Goal: Book appointment/travel/reservation

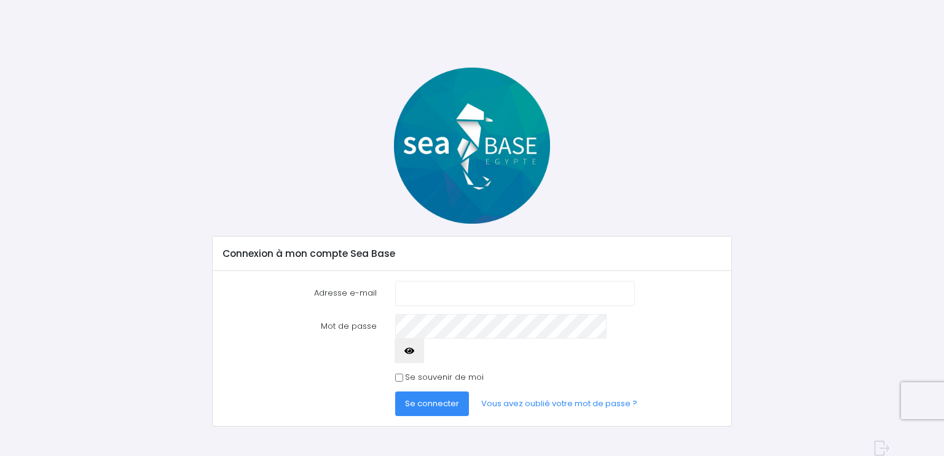
click at [424, 293] on input "Adresse e-mail" at bounding box center [515, 293] width 240 height 25
type input "[EMAIL_ADDRESS][DOMAIN_NAME]"
click at [427, 397] on span "Se connecter" at bounding box center [432, 403] width 54 height 12
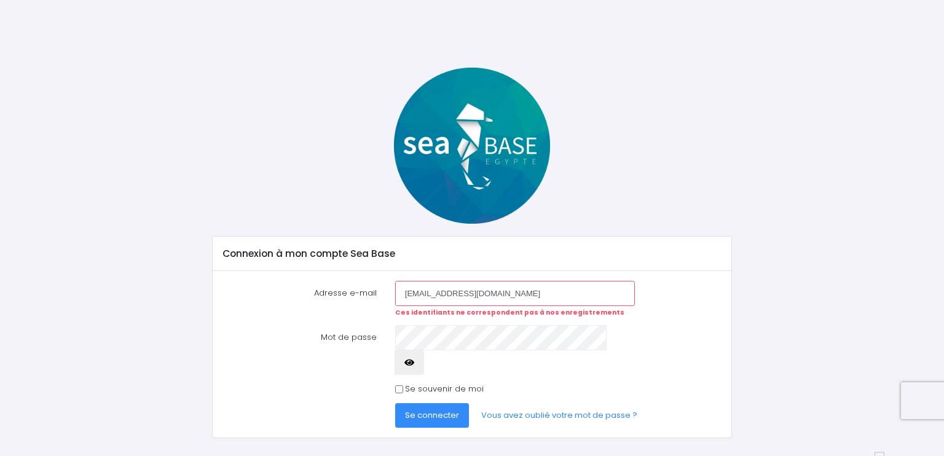
click at [503, 295] on input "[EMAIL_ADDRESS][DOMAIN_NAME]" at bounding box center [515, 293] width 240 height 25
drag, startPoint x: 503, startPoint y: 295, endPoint x: 330, endPoint y: 299, distance: 172.7
click at [330, 299] on div "Adresse e-mail pgranger427@gmail.com Ces identifiants ne correspondent pas à no…" at bounding box center [472, 299] width 517 height 36
type input "[PERSON_NAME][EMAIL_ADDRESS][DOMAIN_NAME]"
click at [428, 409] on span "Se connecter" at bounding box center [432, 415] width 54 height 12
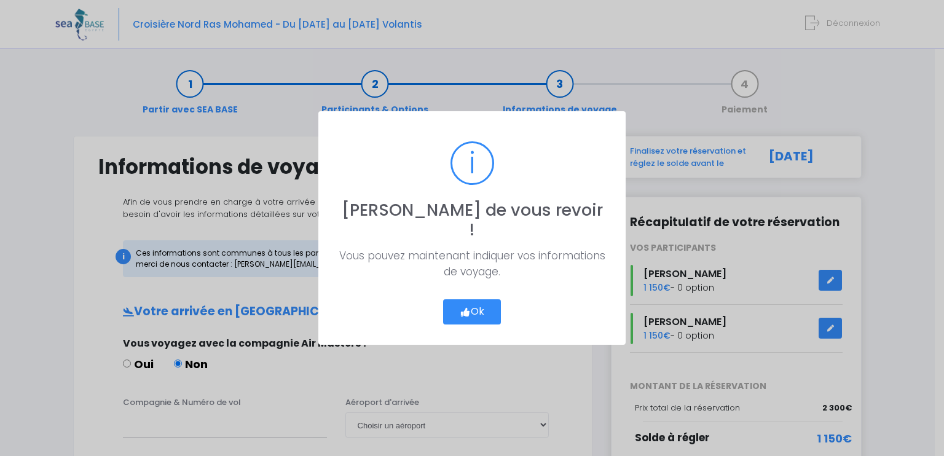
click at [474, 299] on button "Ok" at bounding box center [472, 312] width 58 height 26
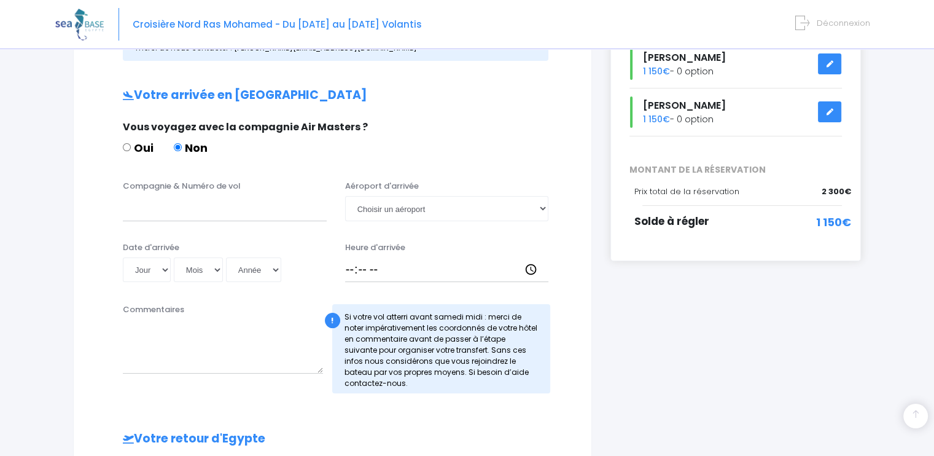
scroll to position [246, 0]
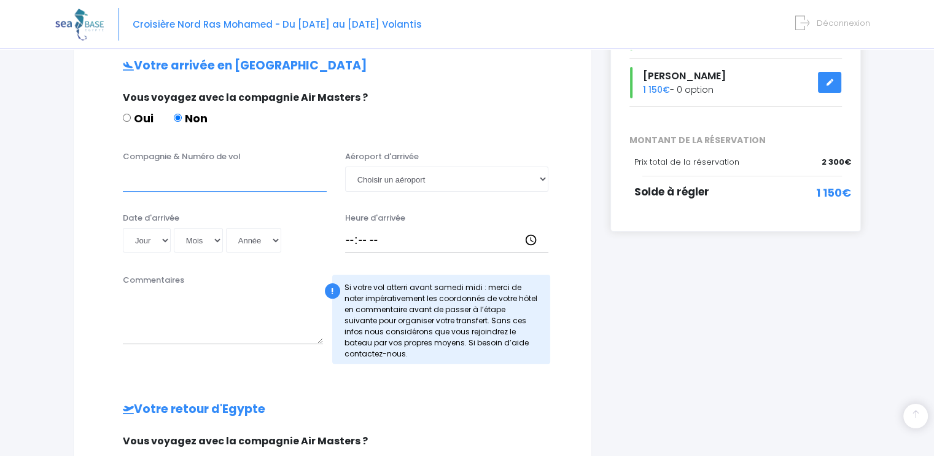
click at [174, 185] on input "Compagnie & Numéro de vol" at bounding box center [225, 178] width 204 height 25
type input "R"
type input "Transavia TO4340"
click at [162, 239] on select "Jour 01 02 03 04 05 06 07 08 09 10 11 12 13 14 15 16 17 18 19 20 21 22 23 24 25…" at bounding box center [147, 240] width 48 height 25
select select "25"
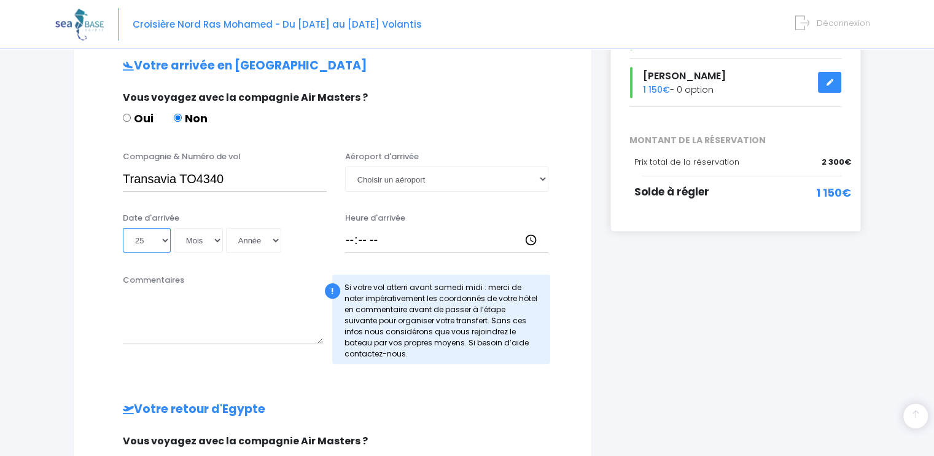
click at [123, 228] on select "Jour 01 02 03 04 05 06 07 08 09 10 11 12 13 14 15 16 17 18 19 20 21 22 23 24 25…" at bounding box center [147, 240] width 48 height 25
click at [216, 241] on select "Mois 01 02 03 04 05 06 07 08 09 10 11 12" at bounding box center [198, 240] width 49 height 25
select select "10"
click at [174, 228] on select "Mois 01 02 03 04 05 06 07 08 09 10 11 12" at bounding box center [198, 240] width 49 height 25
click at [270, 238] on select "Année 2045 2044 2043 2042 2041 2040 2039 2038 2037 2036 2035 2034 2033 2032 203…" at bounding box center [253, 240] width 55 height 25
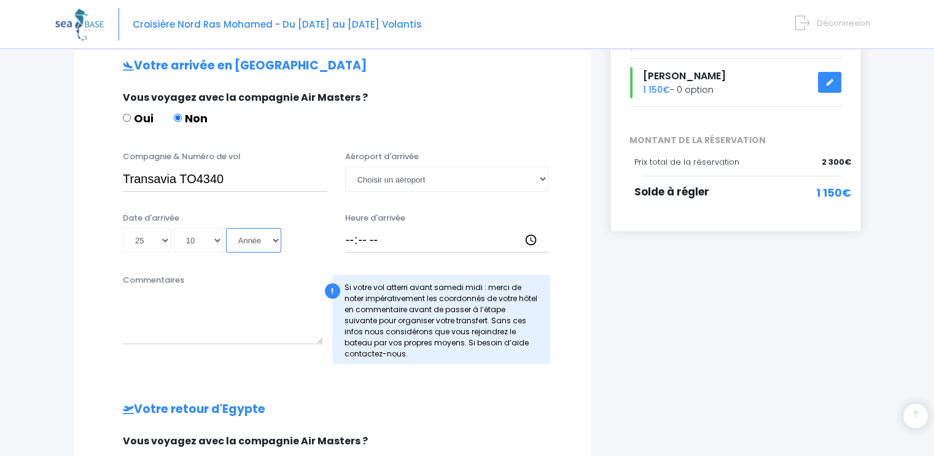
select select "2025"
click at [226, 228] on select "Année 2045 2044 2043 2042 2041 2040 2039 2038 2037 2036 2035 2034 2033 2032 203…" at bounding box center [253, 240] width 55 height 25
type input "2025-10-25"
click at [542, 179] on select "Choisir un aéroport Hurghada Marsa Alam" at bounding box center [447, 178] width 204 height 25
select select "Hurghada"
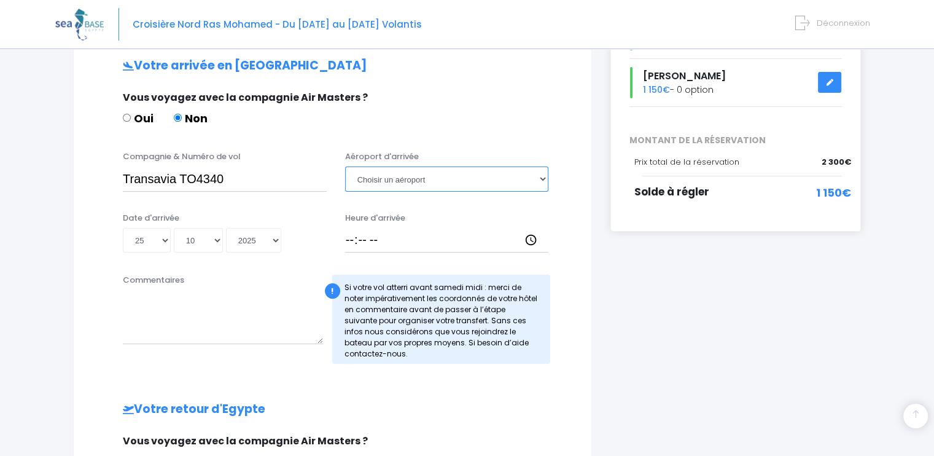
click at [345, 166] on select "Choisir un aéroport Hurghada Marsa Alam" at bounding box center [447, 178] width 204 height 25
click at [356, 239] on input "Heure d'arrivée" at bounding box center [447, 240] width 204 height 25
type input "16:15"
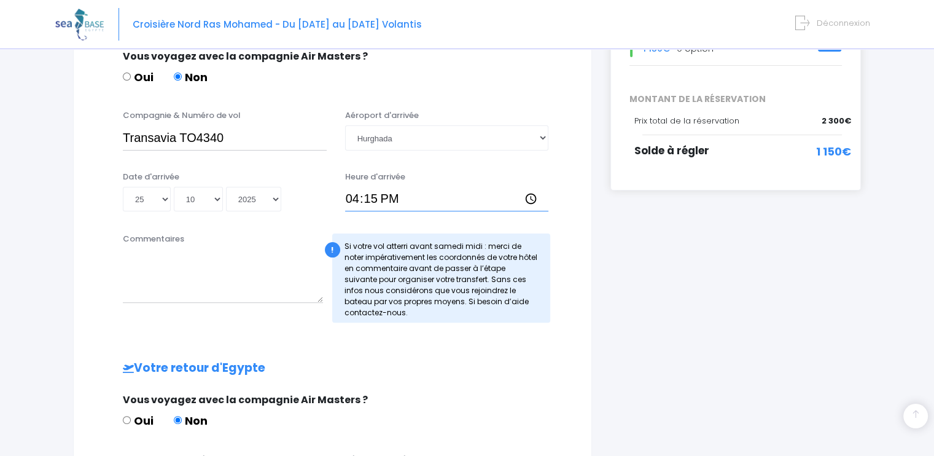
scroll to position [307, 0]
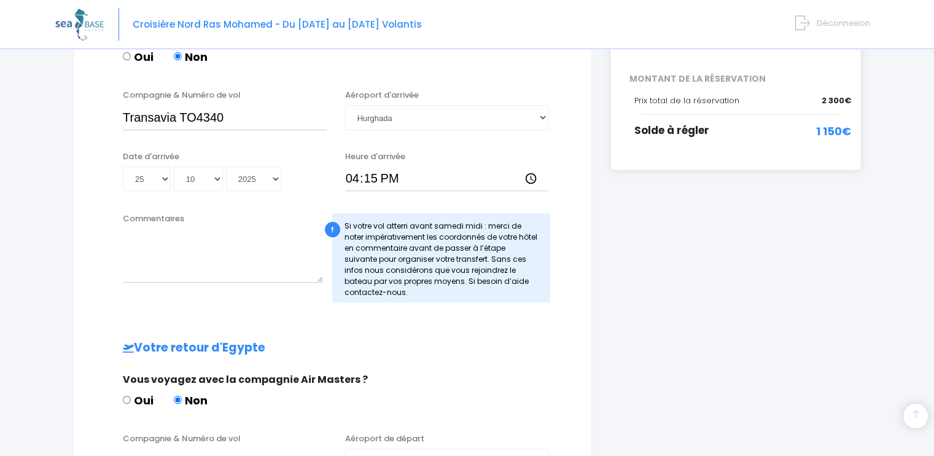
click at [501, 347] on h2 "Votre retour d'Egypte" at bounding box center [332, 348] width 469 height 14
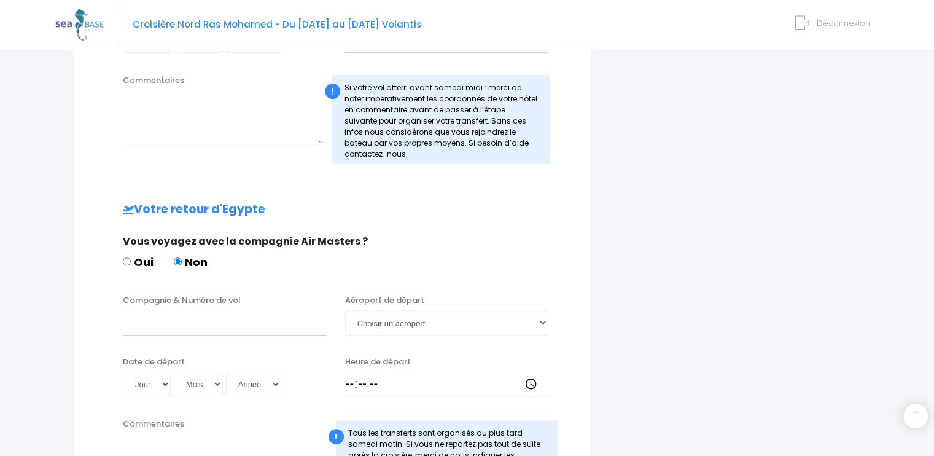
scroll to position [499, 0]
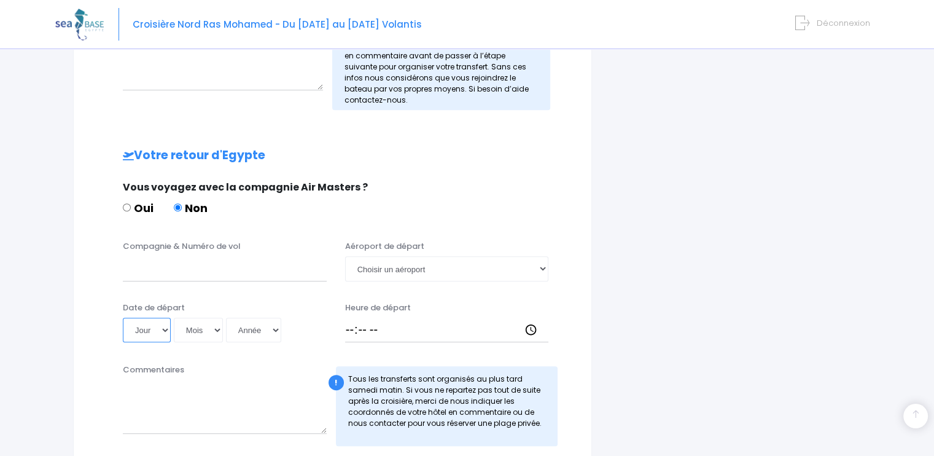
click at [167, 330] on select "Jour 01 02 03 04 05 06 07 08 09 10 11 12 13 14 15 16 17 18 19 20 21 22 23 24 25…" at bounding box center [147, 330] width 48 height 25
select select "03"
click at [123, 318] on select "Jour 01 02 03 04 05 06 07 08 09 10 11 12 13 14 15 16 17 18 19 20 21 22 23 24 25…" at bounding box center [147, 330] width 48 height 25
click at [219, 329] on select "Mois 01 02 03 04 05 06 07 08 09 10 11 12" at bounding box center [198, 330] width 49 height 25
select select "11"
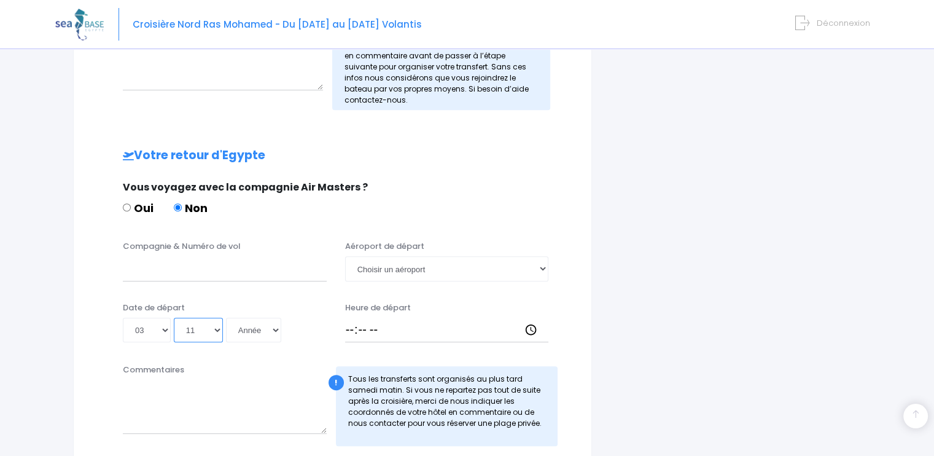
click at [174, 318] on select "Mois 01 02 03 04 05 06 07 08 09 10 11 12" at bounding box center [198, 330] width 49 height 25
click at [271, 330] on select "Année 2045 2044 2043 2042 2041 2040 2039 2038 2037 2036 2035 2034 2033 2032 203…" at bounding box center [253, 330] width 55 height 25
select select "2025"
click at [226, 318] on select "Année 2045 2044 2043 2042 2041 2040 2039 2038 2037 2036 2035 2034 2033 2032 203…" at bounding box center [253, 330] width 55 height 25
type input "2025-11-03"
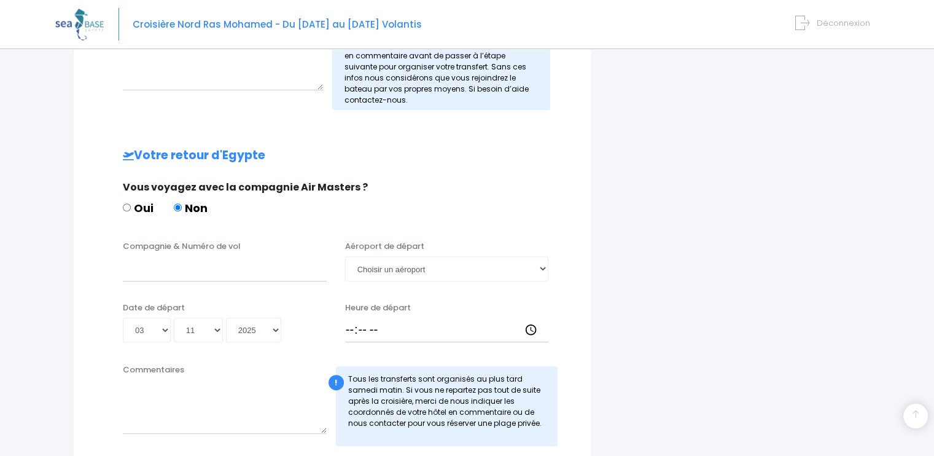
click at [152, 372] on label "Commentaires" at bounding box center [153, 370] width 61 height 12
click at [152, 380] on textarea "Commentaires" at bounding box center [225, 407] width 204 height 54
type textarea "2 nuits supplémentaires au Caire à l'hôtel Dima Pyramids View"
click at [138, 273] on input "Compagnie & Numéro de vol" at bounding box center [225, 268] width 204 height 25
type input "Transavia"
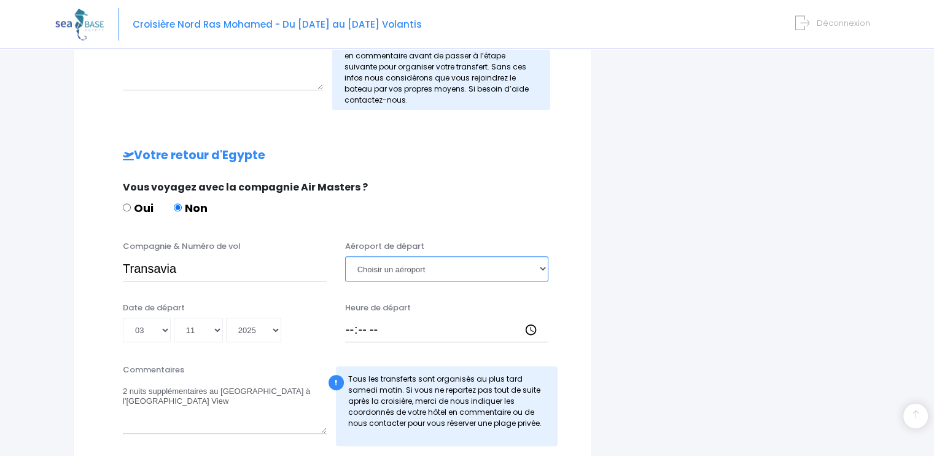
click at [542, 270] on select "Choisir un aéroport Hurghada Marsa Alam" at bounding box center [447, 268] width 204 height 25
click at [385, 269] on select "Choisir un aéroport Hurghada Marsa Alam" at bounding box center [447, 268] width 204 height 25
click at [179, 421] on textarea "2 nuits supplémentaires au Caire à l'hôtel Dima Pyramids View" at bounding box center [225, 407] width 204 height 54
click at [206, 405] on textarea "2 nuits supplémentaires au Caire à l'hôtel Dima Pyramids View" at bounding box center [225, 407] width 204 height 54
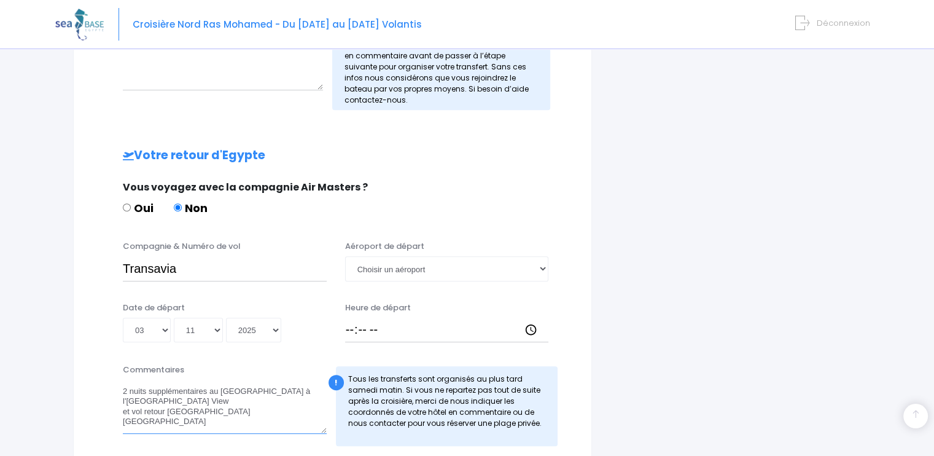
click at [197, 411] on textarea "2 nuits supplémentaires au Caire à l'hôtel Dima Pyramids View et vol retour Le …" at bounding box center [225, 407] width 204 height 54
click at [204, 411] on textarea "2 nuits supplémentaires au Caire à l'hôtel Dima Pyramids View et vol retour Le …" at bounding box center [225, 407] width 204 height 54
click at [203, 412] on textarea "2 nuits supplémentaires au Caire à l'hôtel Dima Pyramids View et vol retour Le …" at bounding box center [225, 407] width 204 height 54
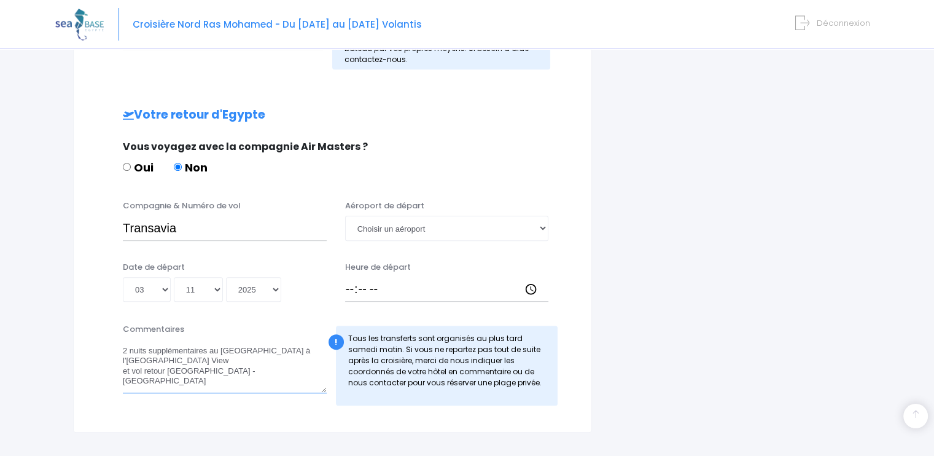
scroll to position [561, 0]
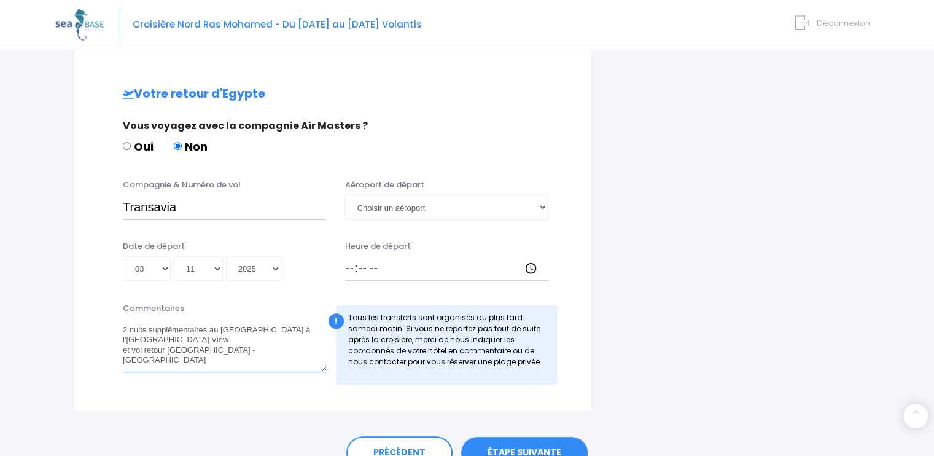
type textarea "2 nuits supplémentaires au Caire à l'hôtel Dima Pyramids View et vol retour Le …"
click at [346, 268] on input "Heure de départ" at bounding box center [447, 268] width 204 height 25
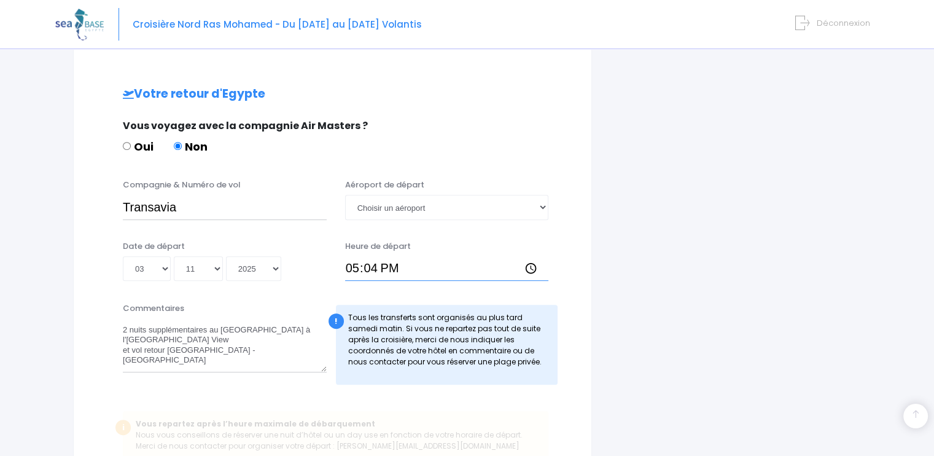
type input "17:45"
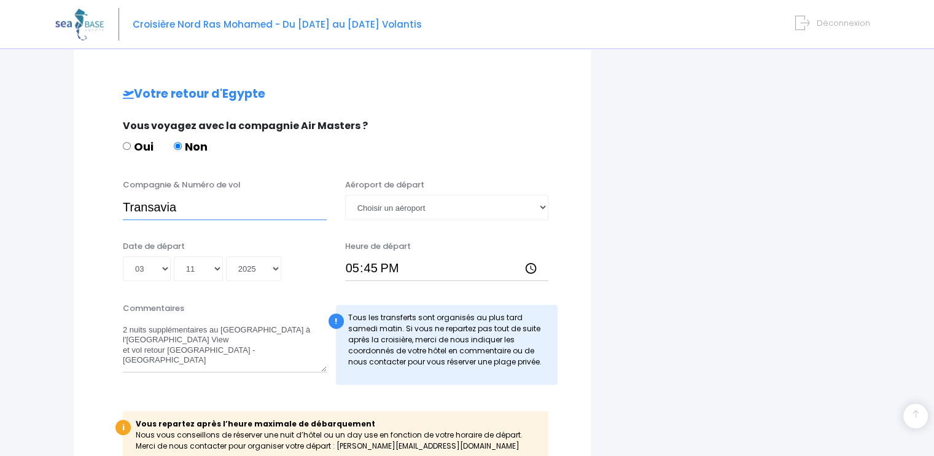
click at [199, 212] on input "Transavia" at bounding box center [225, 207] width 204 height 25
click at [284, 206] on input "Transavia départ Du Caire" at bounding box center [225, 207] width 204 height 25
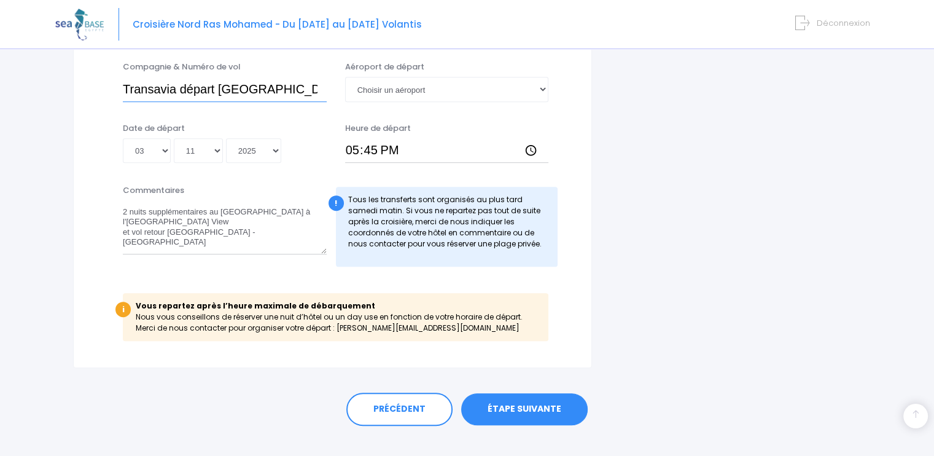
scroll to position [697, 0]
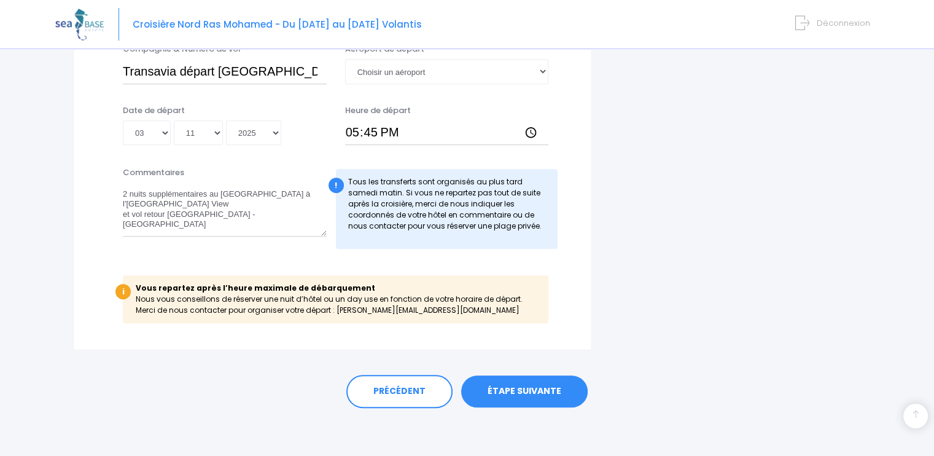
click at [526, 389] on link "ÉTAPE SUIVANTE" at bounding box center [524, 391] width 127 height 32
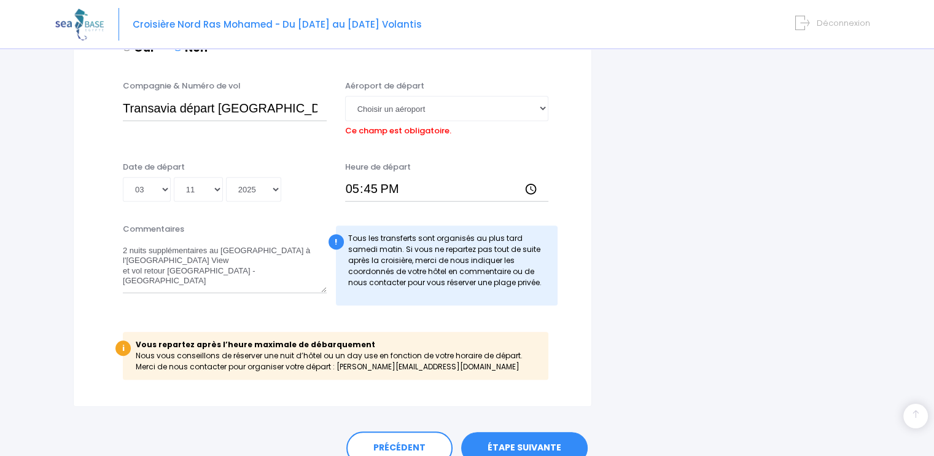
scroll to position [633, 0]
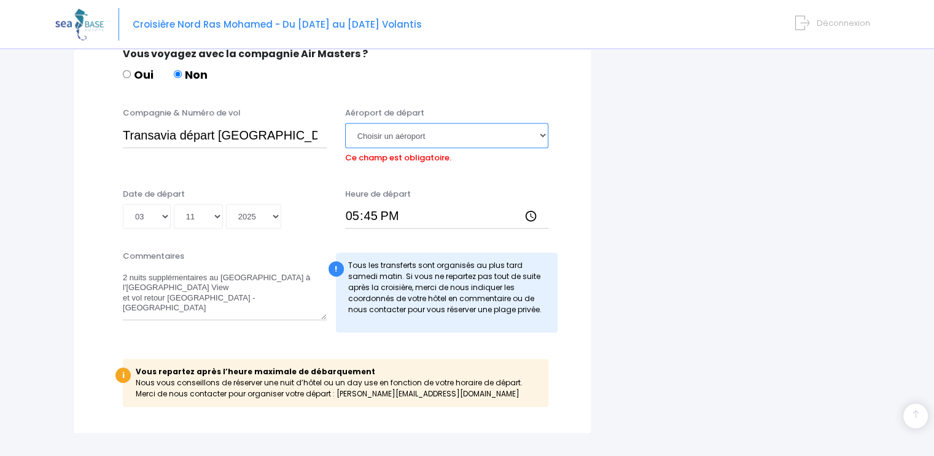
click at [421, 133] on select "Choisir un aéroport Hurghada Marsa Alam" at bounding box center [447, 135] width 204 height 25
click at [547, 133] on select "Choisir un aéroport Hurghada Marsa Alam" at bounding box center [447, 135] width 204 height 25
click at [527, 94] on div "Vous voyagez avec la compagnie Air Masters ? Oui Non" at bounding box center [331, 71] width 435 height 49
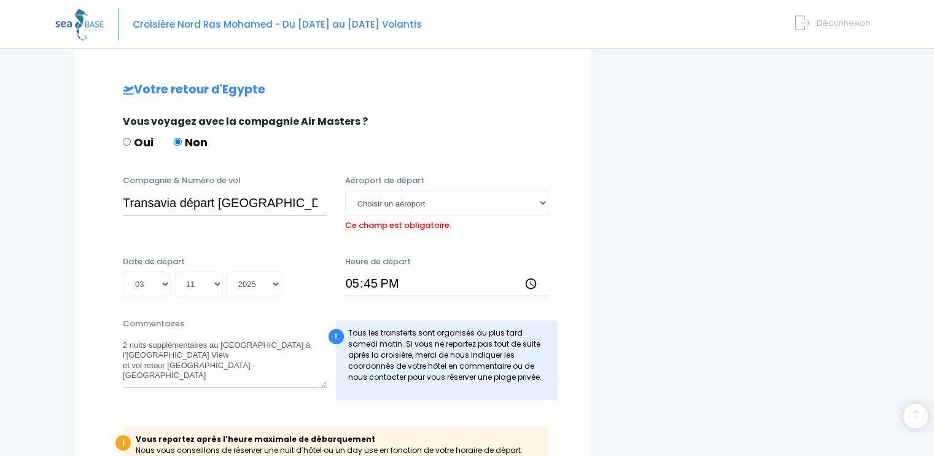
scroll to position [593, 0]
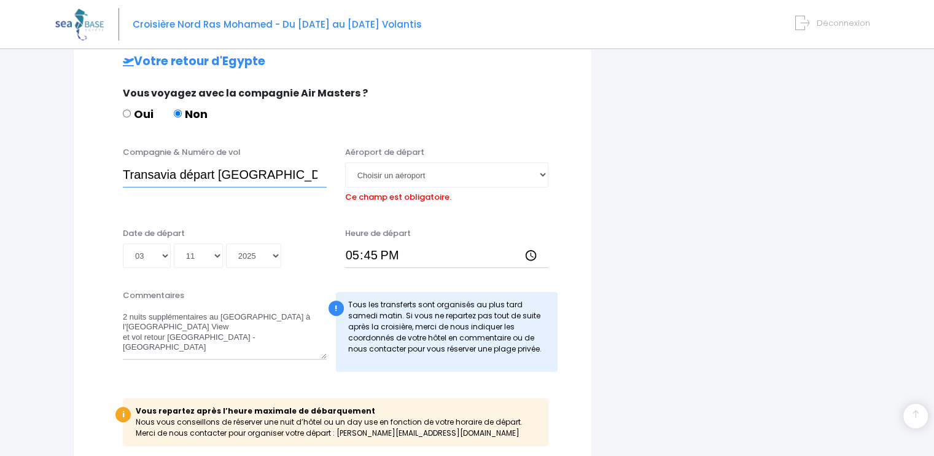
drag, startPoint x: 125, startPoint y: 173, endPoint x: 315, endPoint y: 178, distance: 190.5
click at [315, 178] on input "Transavia départ Du Caire TO4339" at bounding box center [225, 174] width 204 height 25
type input "Air Cairo SM21"
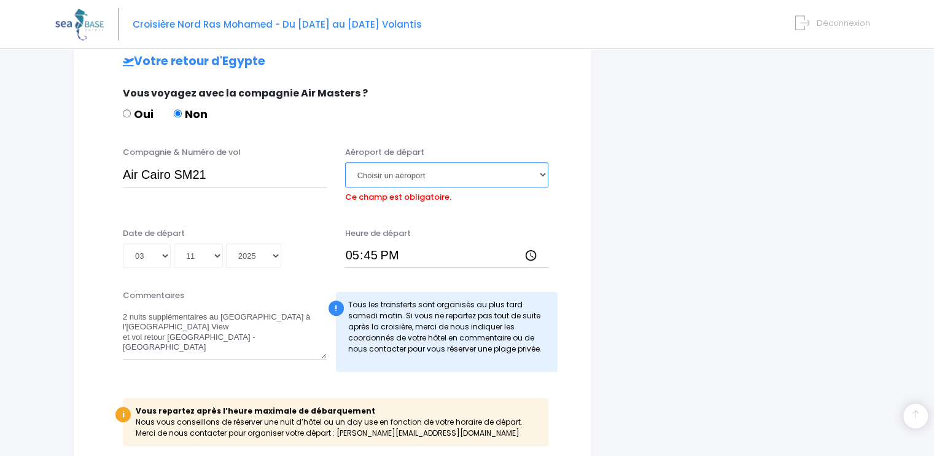
click at [544, 171] on select "Choisir un aéroport Hurghada Marsa Alam" at bounding box center [447, 174] width 204 height 25
click at [315, 211] on div "Compagnie & Numéro de vol Air Cairo SM21 Aéroport de départ Choisir un aéroport…" at bounding box center [332, 180] width 487 height 68
drag, startPoint x: 445, startPoint y: 178, endPoint x: 440, endPoint y: 186, distance: 9.9
click at [445, 178] on select "Choisir un aéroport Hurghada Marsa Alam" at bounding box center [447, 174] width 204 height 25
select select "Hurghada"
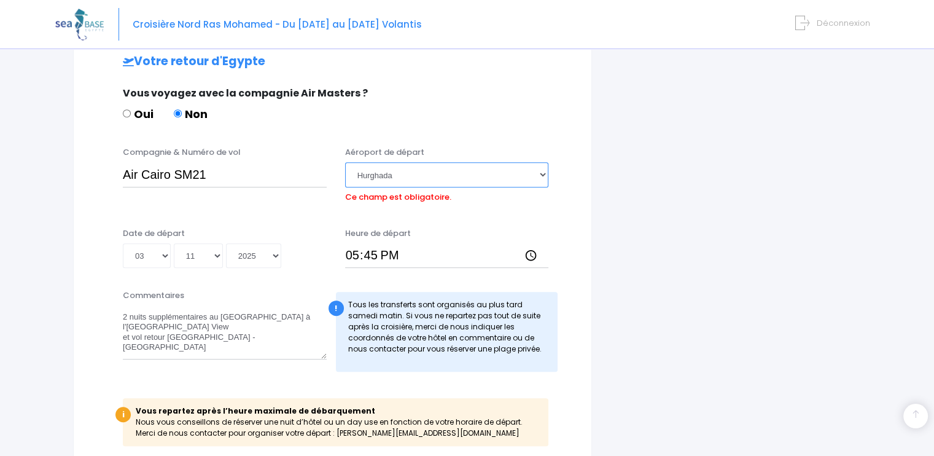
click at [345, 162] on select "Choisir un aéroport Hurghada Marsa Alam" at bounding box center [447, 174] width 204 height 25
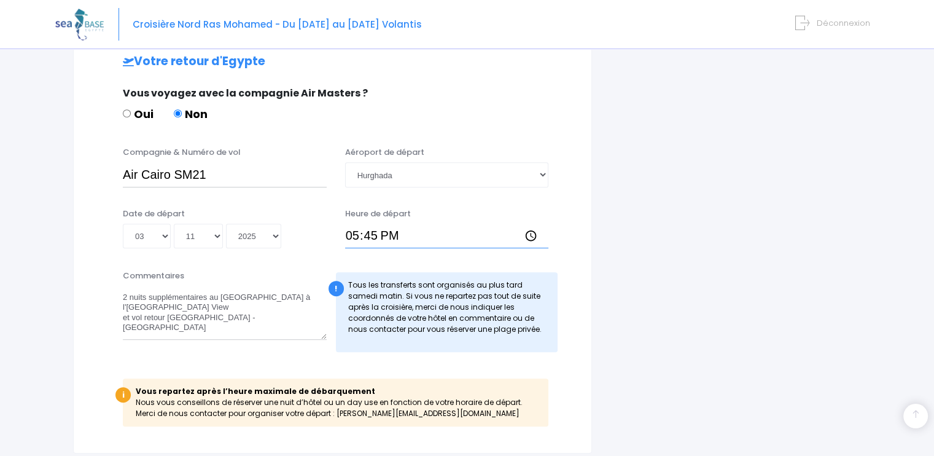
click at [364, 241] on input "17:45" at bounding box center [447, 236] width 204 height 25
click at [359, 238] on input "17:45" at bounding box center [447, 236] width 204 height 25
click at [355, 238] on input "17:45" at bounding box center [447, 236] width 204 height 25
type input "08:10"
click at [163, 235] on select "Jour 01 02 03 04 05 06 07 08 09 10 11 12 13 14 15 16 17 18 19 20 21 22 23 24 25…" at bounding box center [147, 236] width 48 height 25
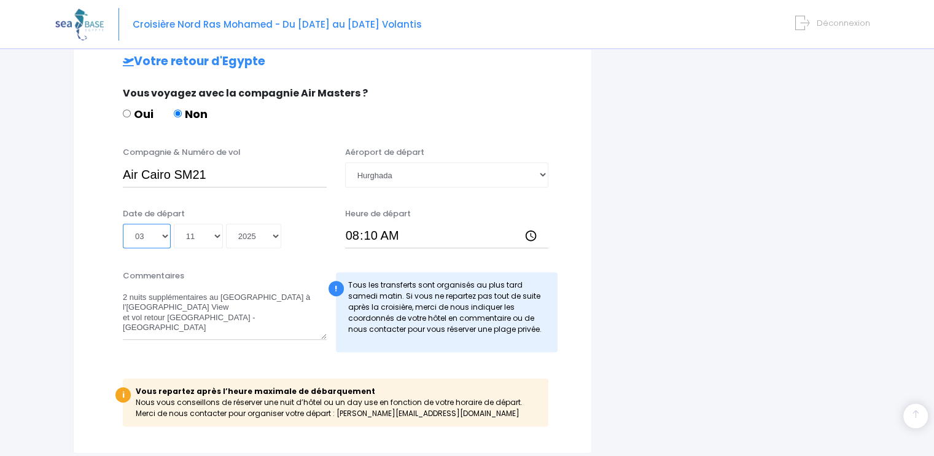
select select "01"
click at [123, 224] on select "Jour 01 02 03 04 05 06 07 08 09 10 11 12 13 14 15 16 17 18 19 20 21 22 23 24 25…" at bounding box center [147, 236] width 48 height 25
type input "2025-11-01"
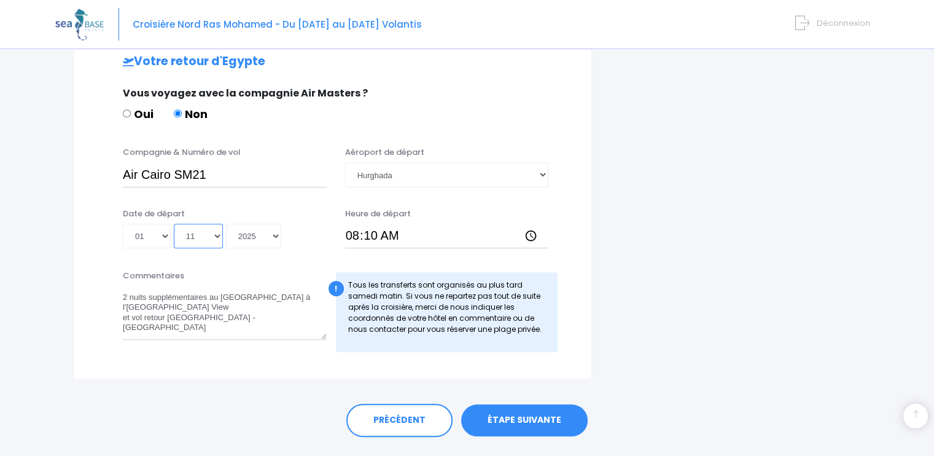
click at [214, 238] on select "Mois 01 02 03 04 05 06 07 08 09 10 11 12" at bounding box center [198, 236] width 49 height 25
select select "10"
click at [174, 224] on select "Mois 01 02 03 04 05 06 07 08 09 10 11 12" at bounding box center [198, 236] width 49 height 25
type input "2025-10-01"
click at [236, 311] on textarea "2 nuits supplémentaires au Caire à l'hôtel Dima Pyramids View et vol retour Le …" at bounding box center [225, 313] width 204 height 54
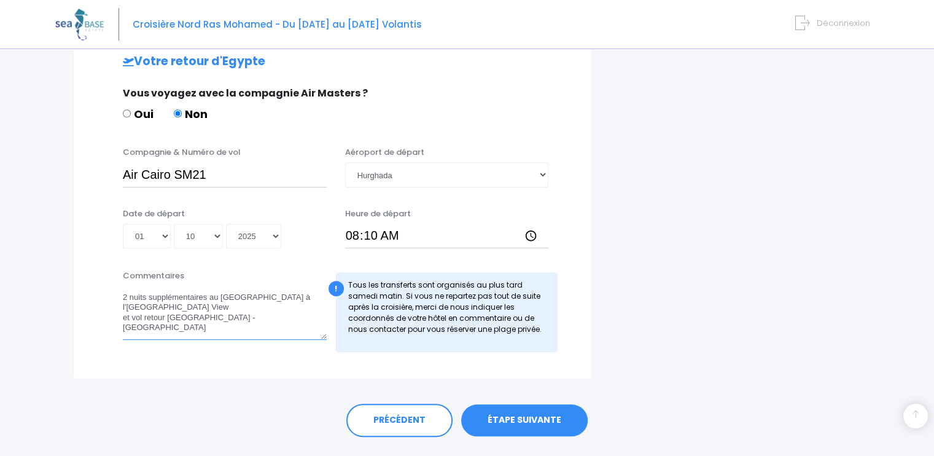
click at [247, 318] on textarea "2 nuits supplémentaires au Caire à l'hôtel Dima Pyramids View et vol retour Le …" at bounding box center [225, 313] width 204 height 54
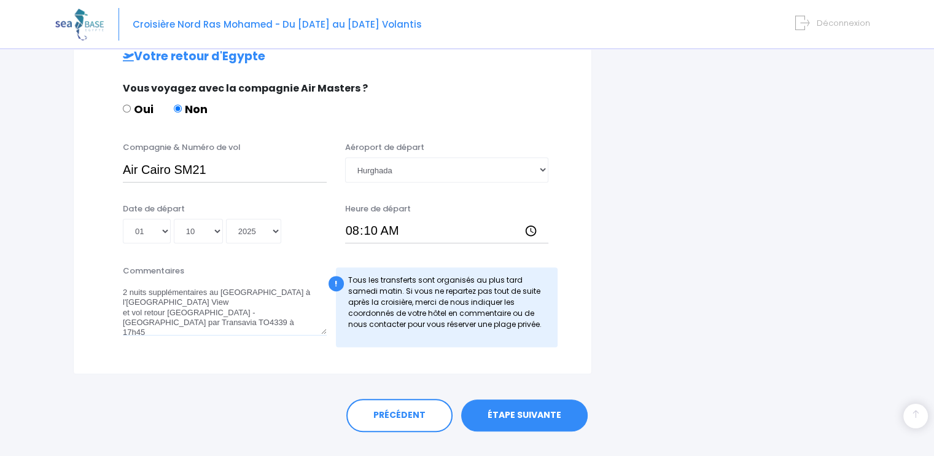
scroll to position [622, 0]
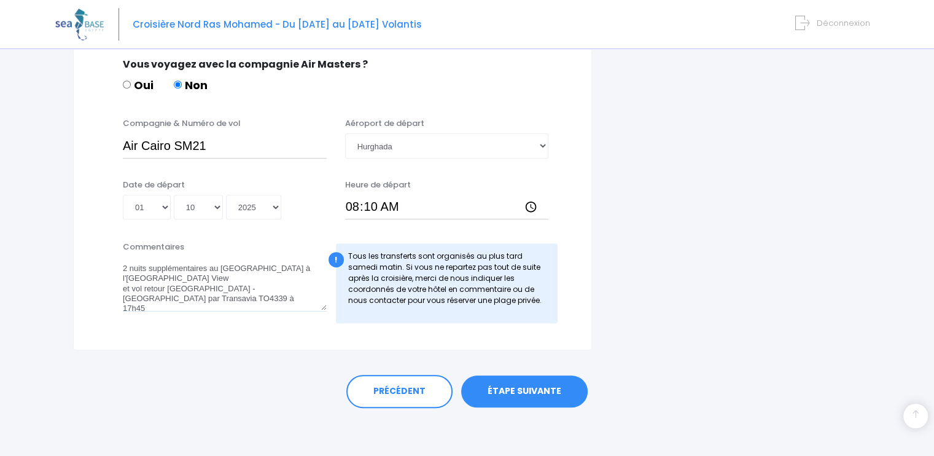
type textarea "2 nuits supplémentaires au Caire à l'hôtel Dima Pyramids View et vol retour Le …"
click at [518, 389] on link "ÉTAPE SUIVANTE" at bounding box center [524, 391] width 127 height 32
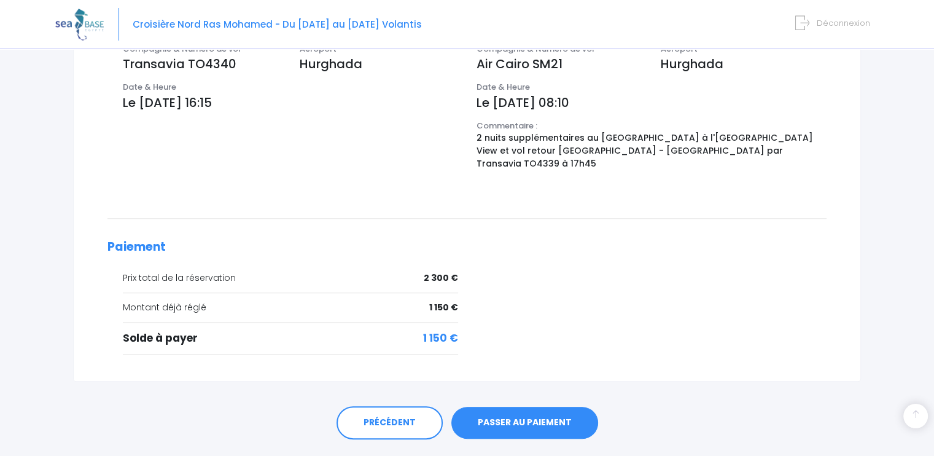
scroll to position [485, 0]
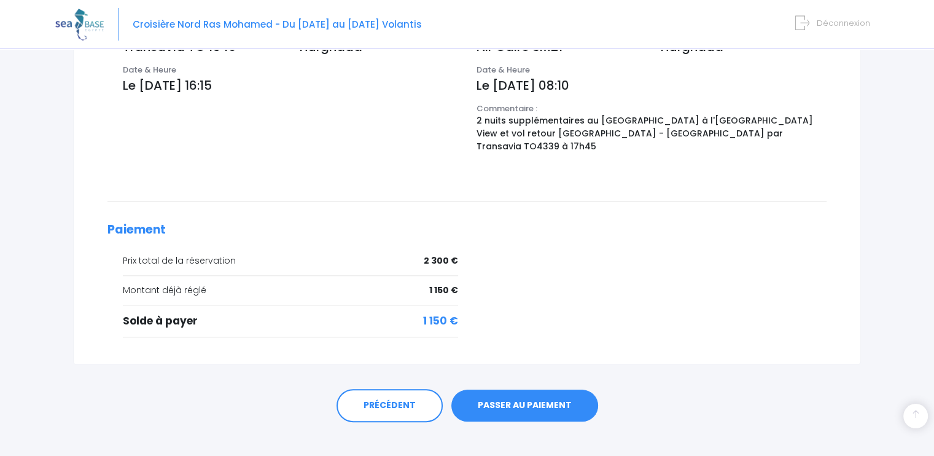
click at [516, 389] on link "PASSER AU PAIEMENT" at bounding box center [525, 405] width 147 height 32
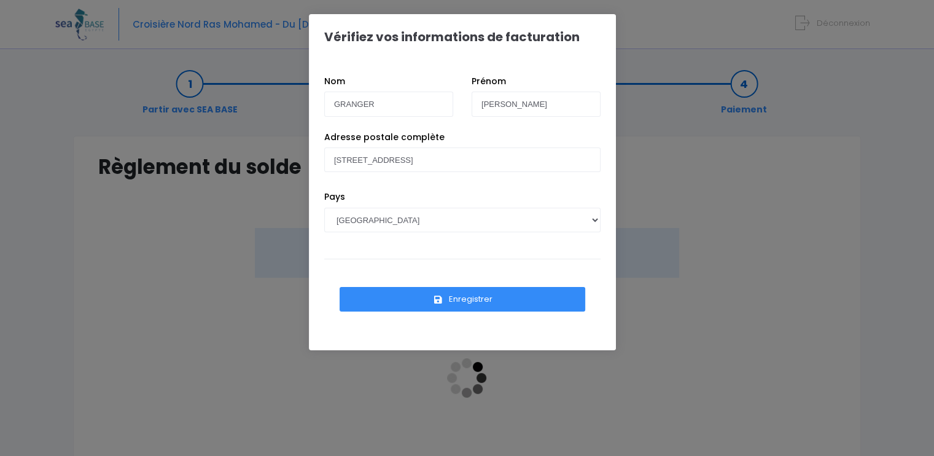
click at [475, 303] on button "Enregistrer" at bounding box center [463, 299] width 246 height 25
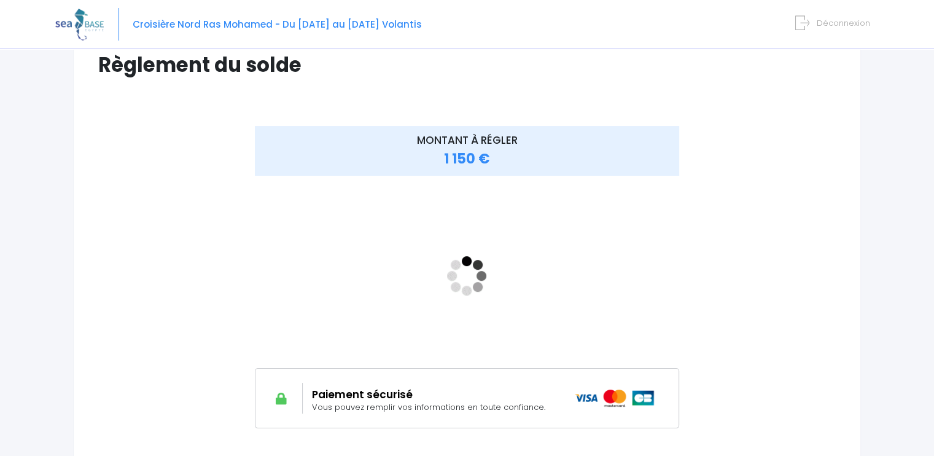
scroll to position [123, 0]
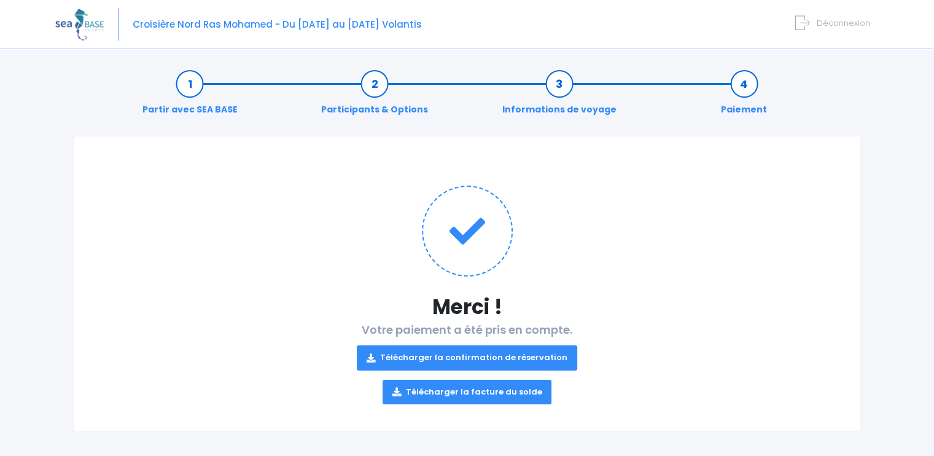
click at [462, 359] on link "Télécharger la confirmation de réservation" at bounding box center [467, 357] width 221 height 25
click at [469, 386] on link "Télécharger la facture du solde" at bounding box center [468, 392] width 170 height 25
